Goal: Task Accomplishment & Management: Manage account settings

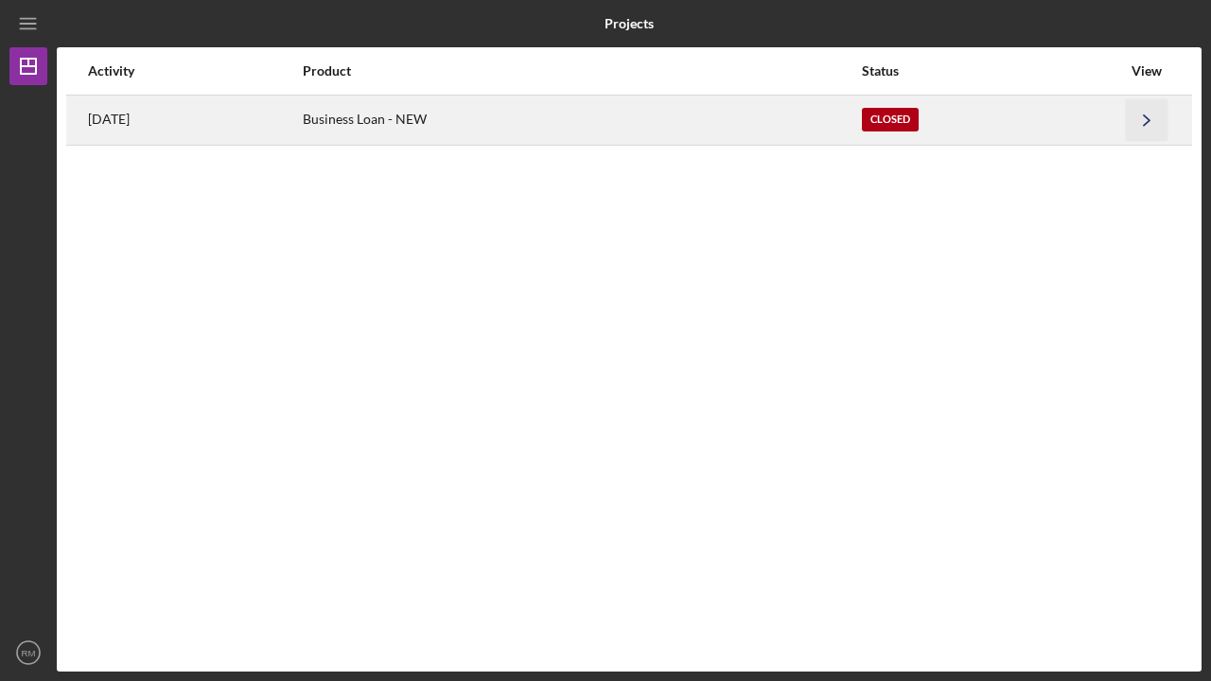
click at [1149, 118] on polyline "button" at bounding box center [1147, 119] width 6 height 10
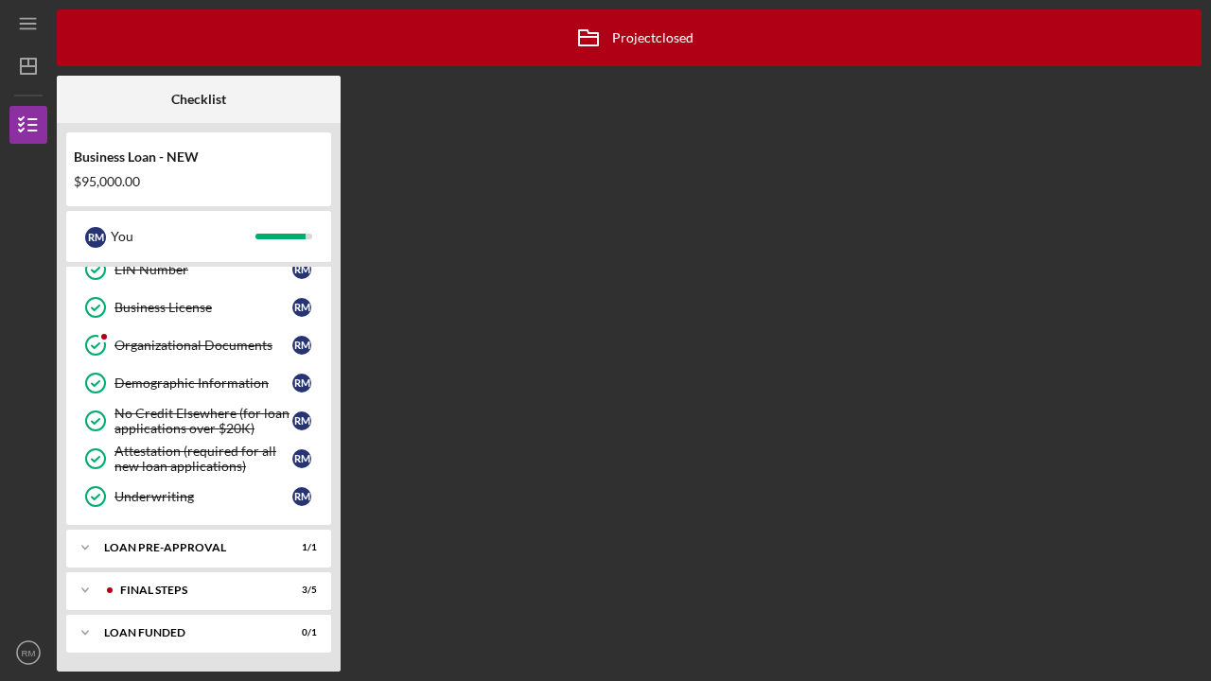
scroll to position [594, 0]
